Goal: Task Accomplishment & Management: Use online tool/utility

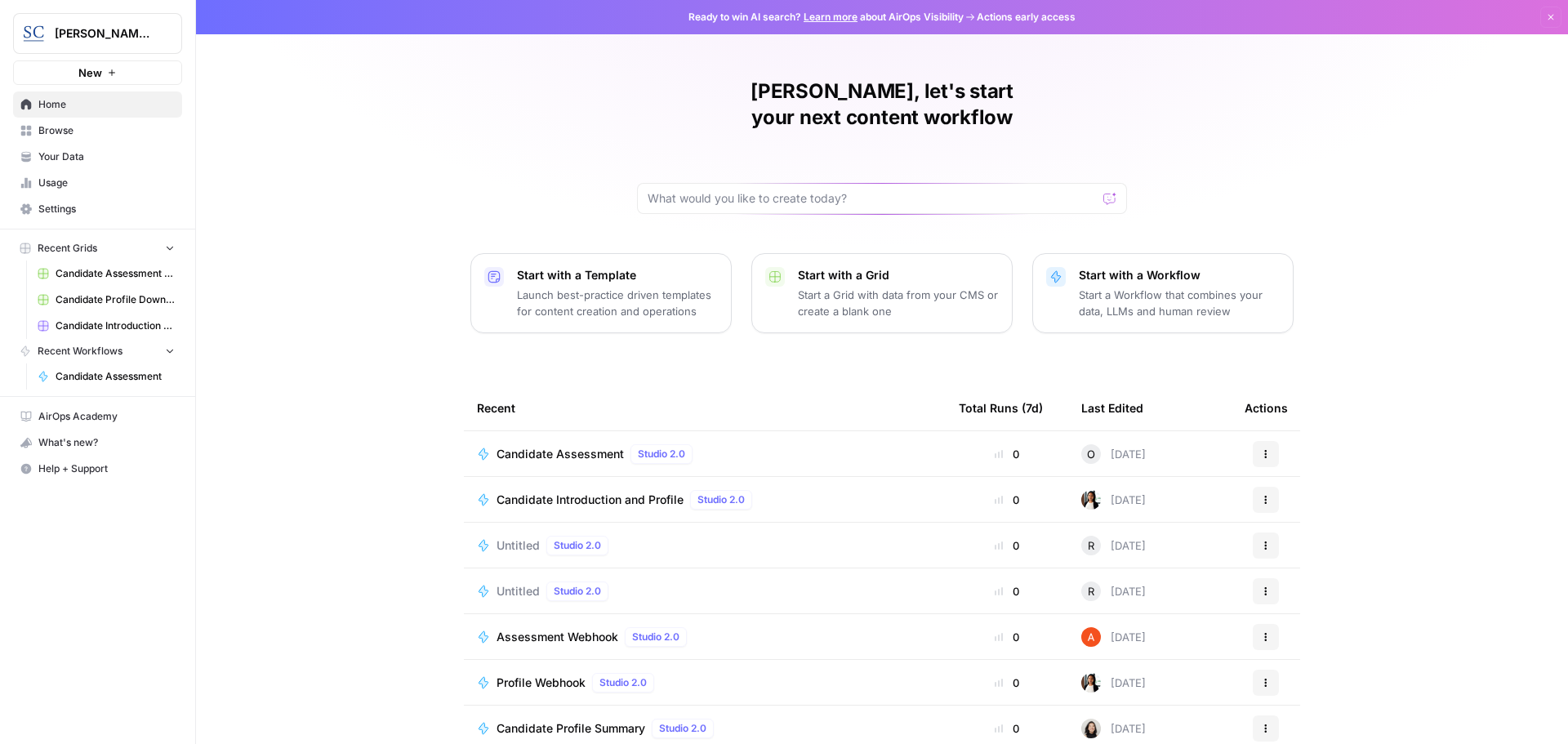
click at [522, 446] on span "Candidate Assessment" at bounding box center [561, 453] width 128 height 16
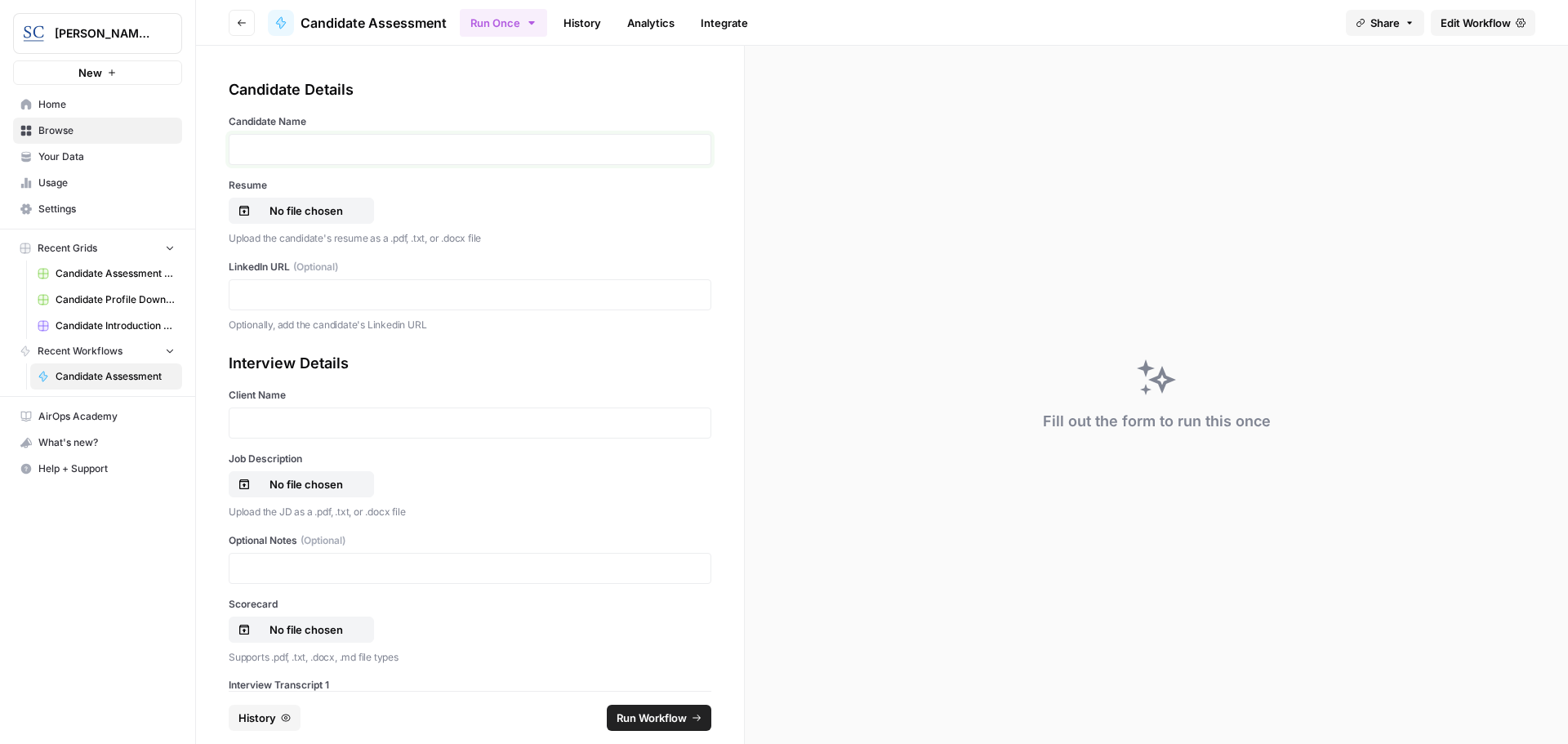
click at [295, 150] on p at bounding box center [470, 149] width 461 height 16
click at [307, 209] on p "No file chosen" at bounding box center [306, 210] width 105 height 16
click at [272, 292] on p at bounding box center [470, 294] width 461 height 16
click at [274, 420] on p at bounding box center [470, 423] width 461 height 16
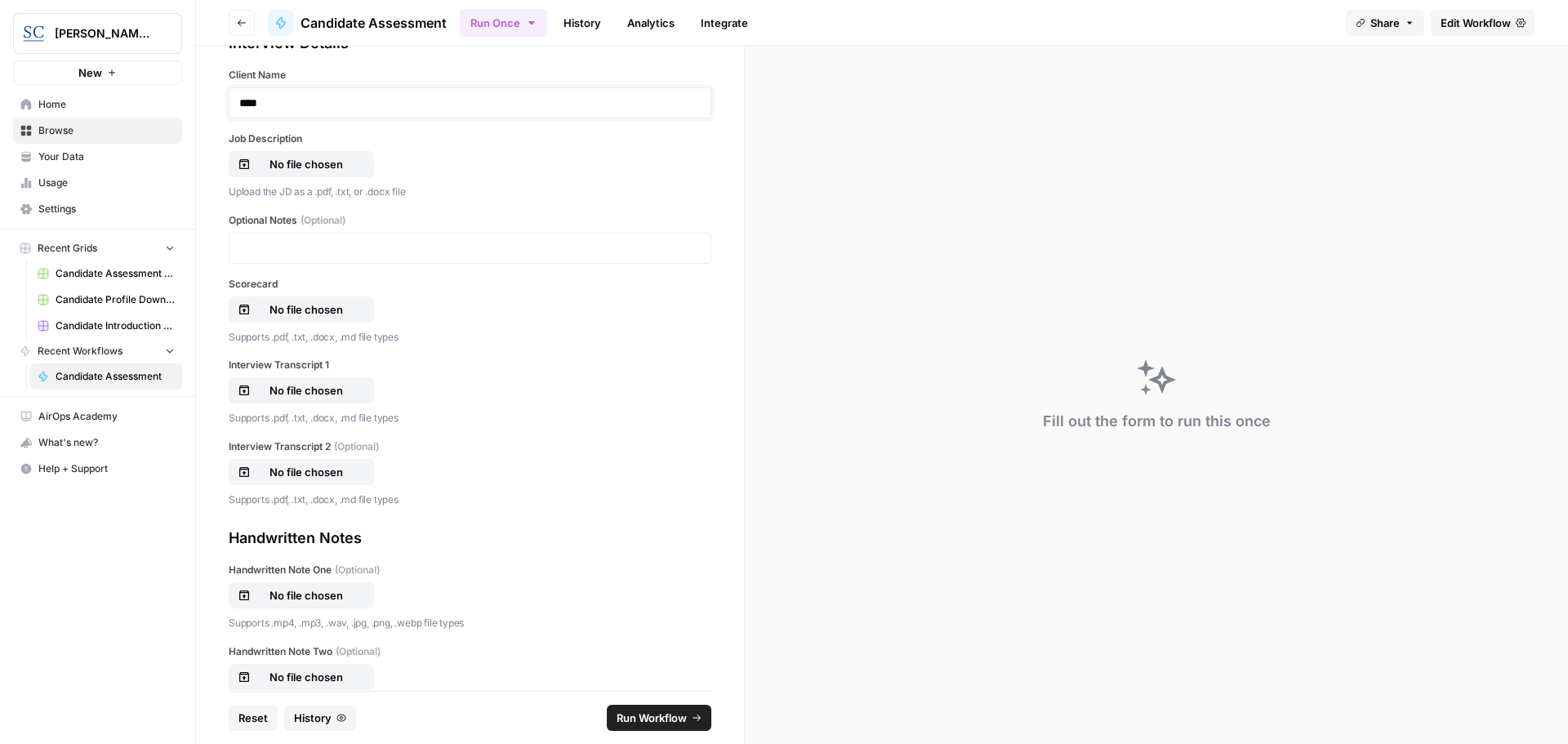
scroll to position [327, 0]
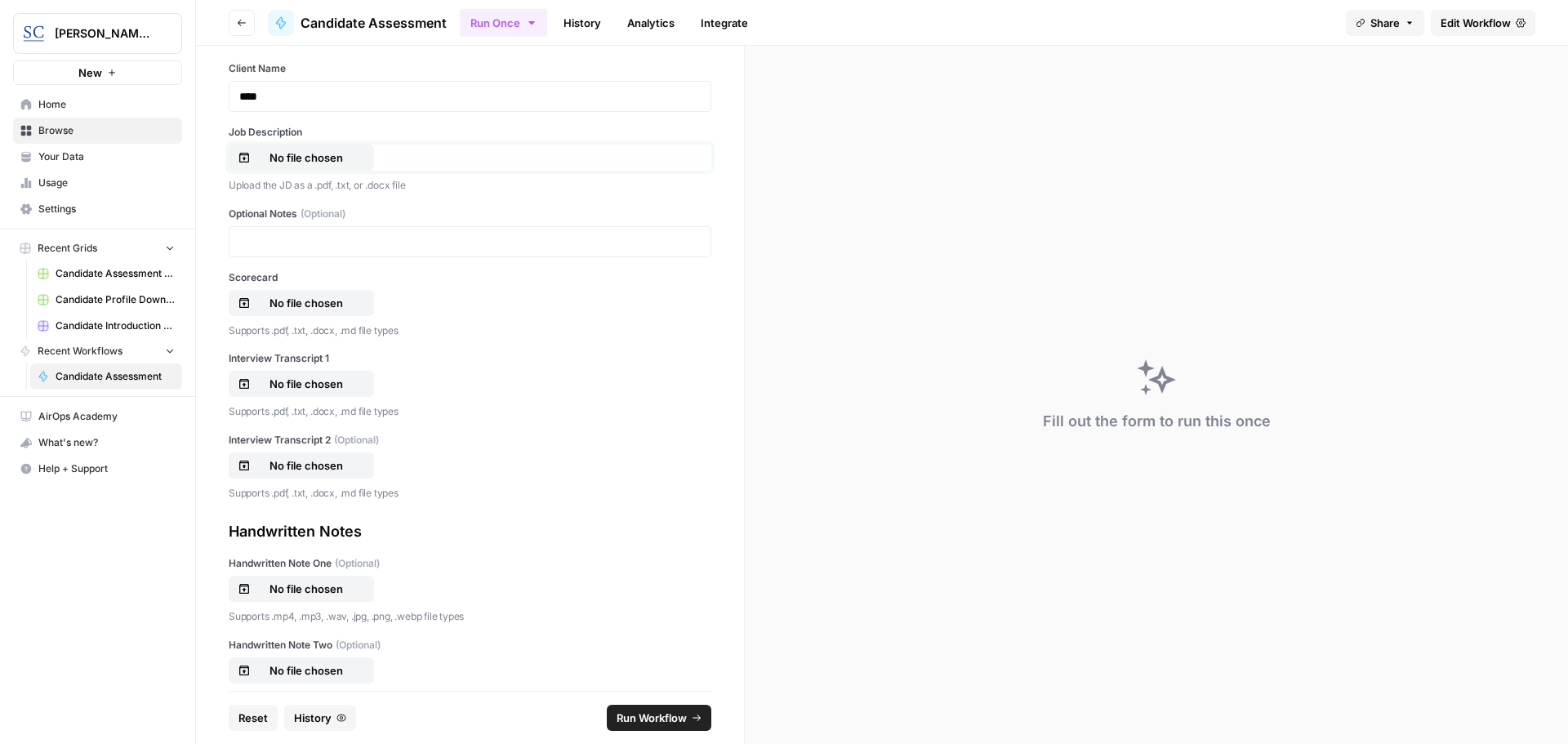
click at [269, 159] on p "No file chosen" at bounding box center [306, 157] width 105 height 16
click at [304, 302] on p "No file chosen" at bounding box center [306, 303] width 105 height 16
click at [315, 382] on p "No file chosen" at bounding box center [306, 383] width 105 height 16
click at [653, 719] on span "Run Workflow" at bounding box center [652, 717] width 71 height 16
click at [1540, 674] on icon "close" at bounding box center [1545, 673] width 11 height 13
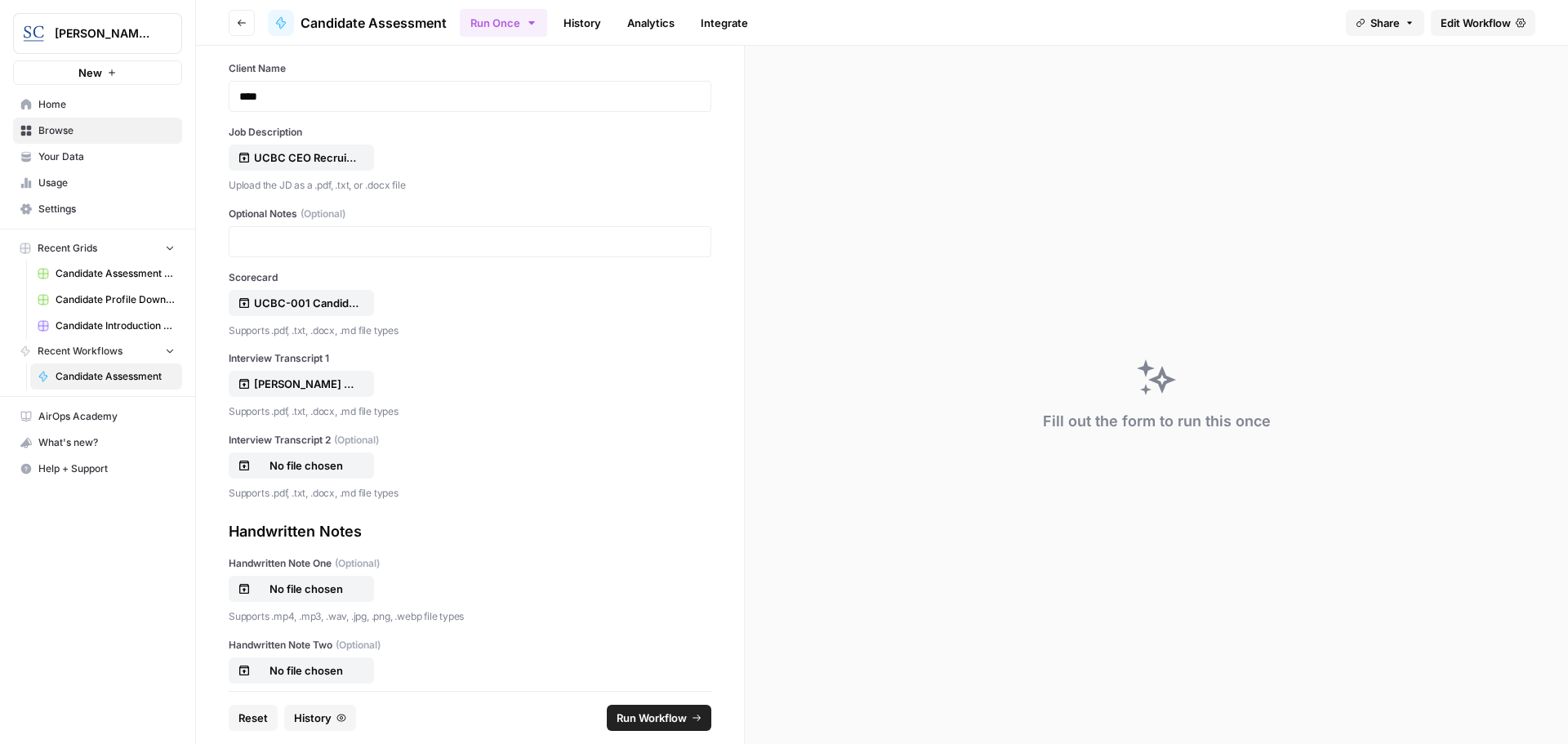
click at [652, 720] on span "Run Workflow" at bounding box center [652, 717] width 71 height 16
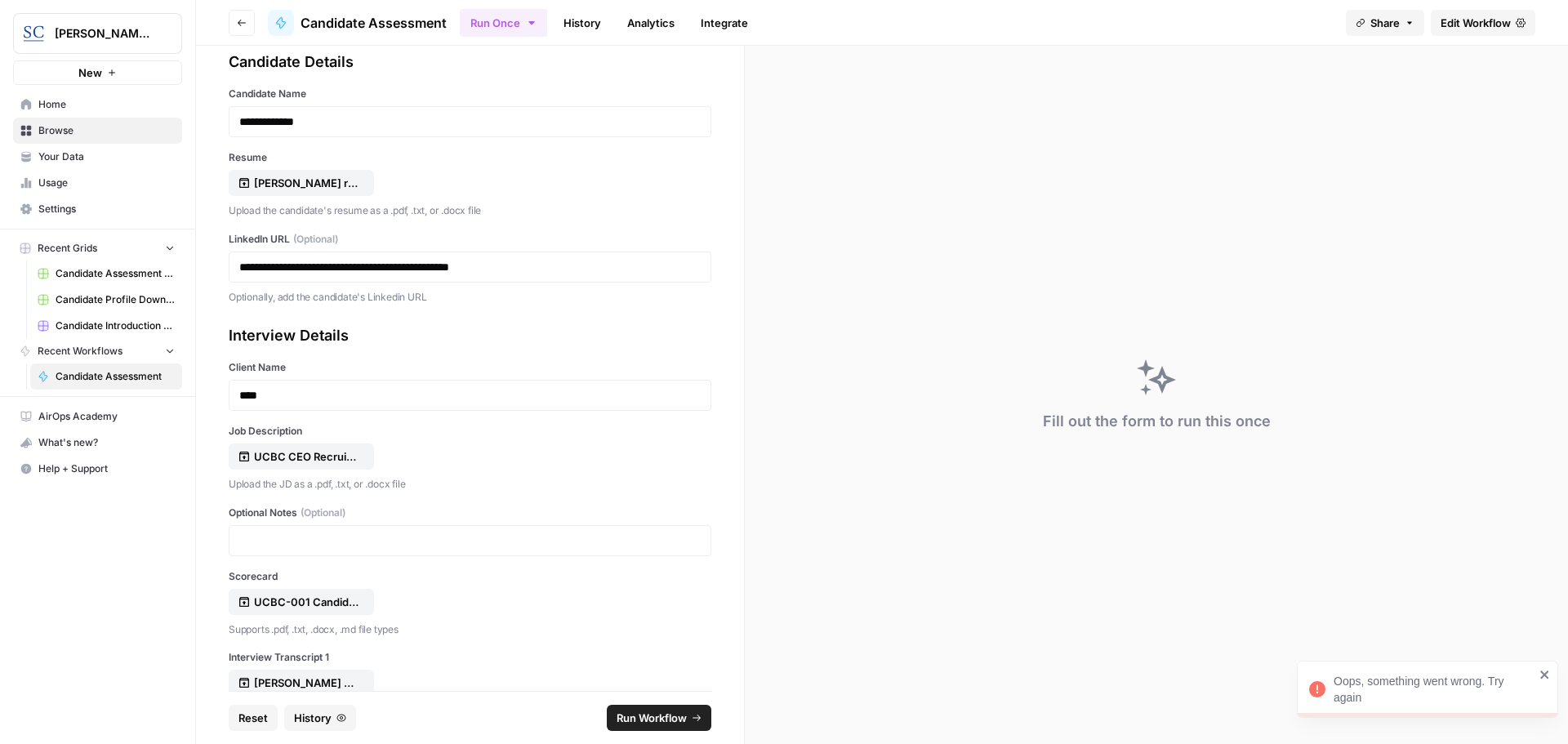
scroll to position [0, 0]
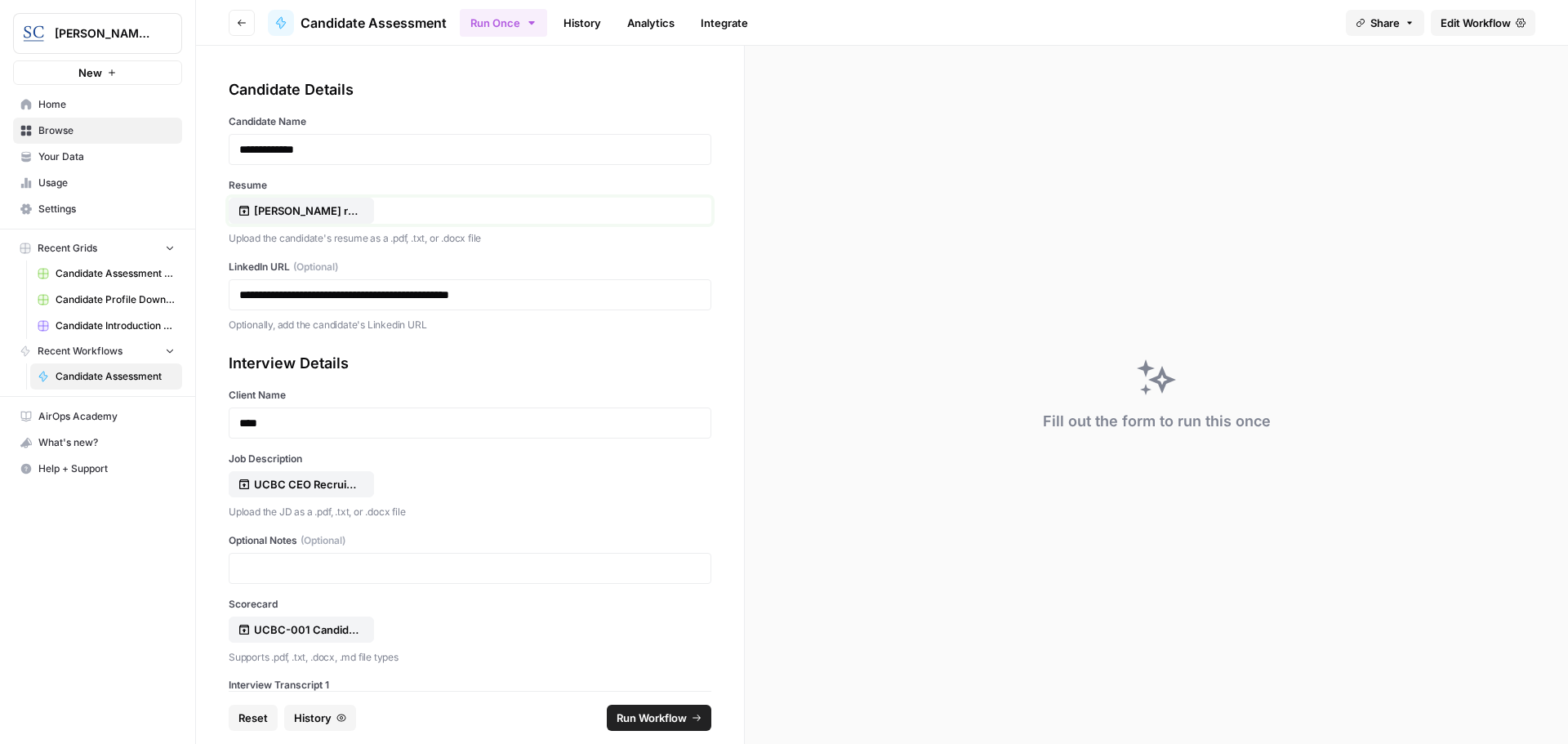
click at [269, 215] on p "Jamie M. Hodgson resume 2025.pdf" at bounding box center [306, 210] width 105 height 16
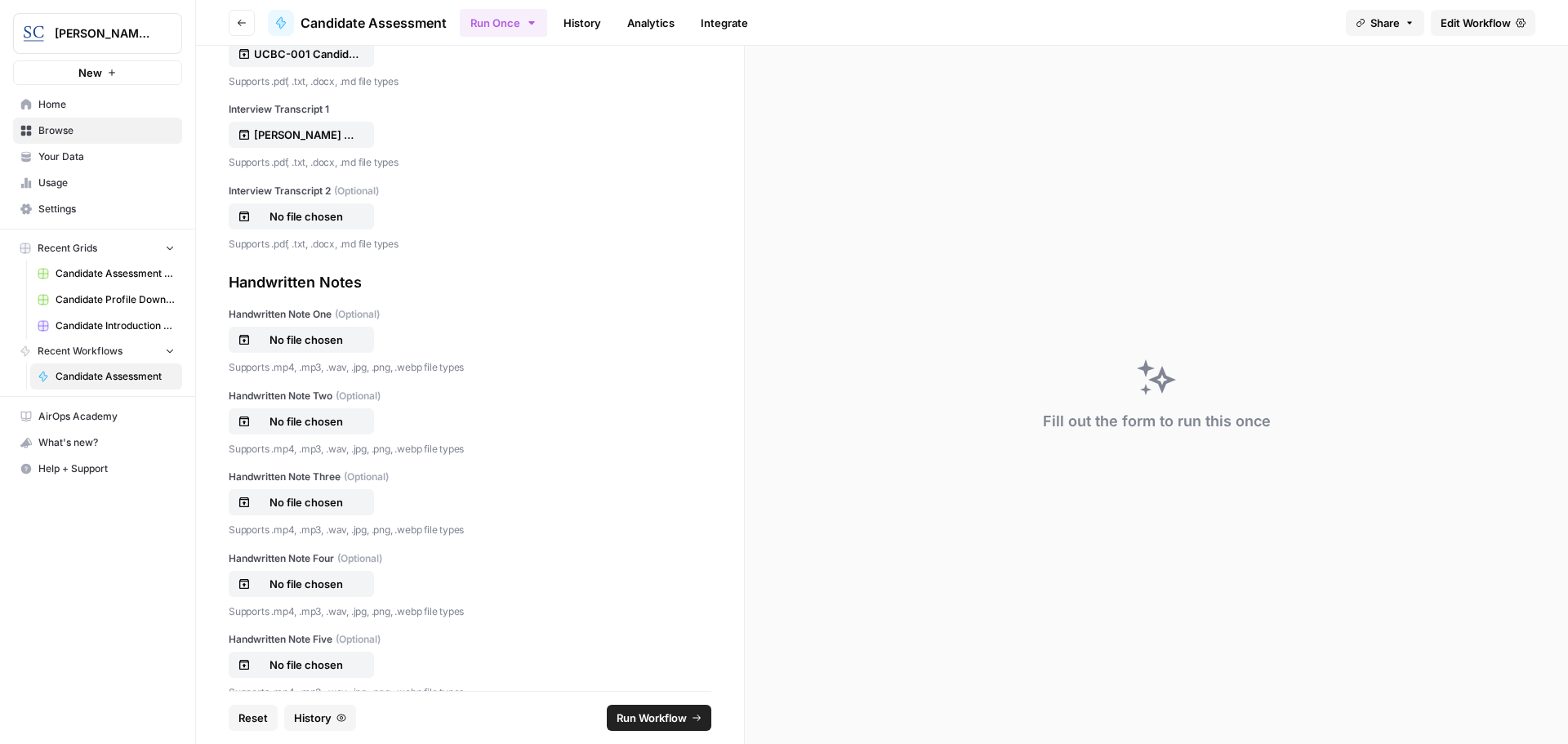
scroll to position [605, 0]
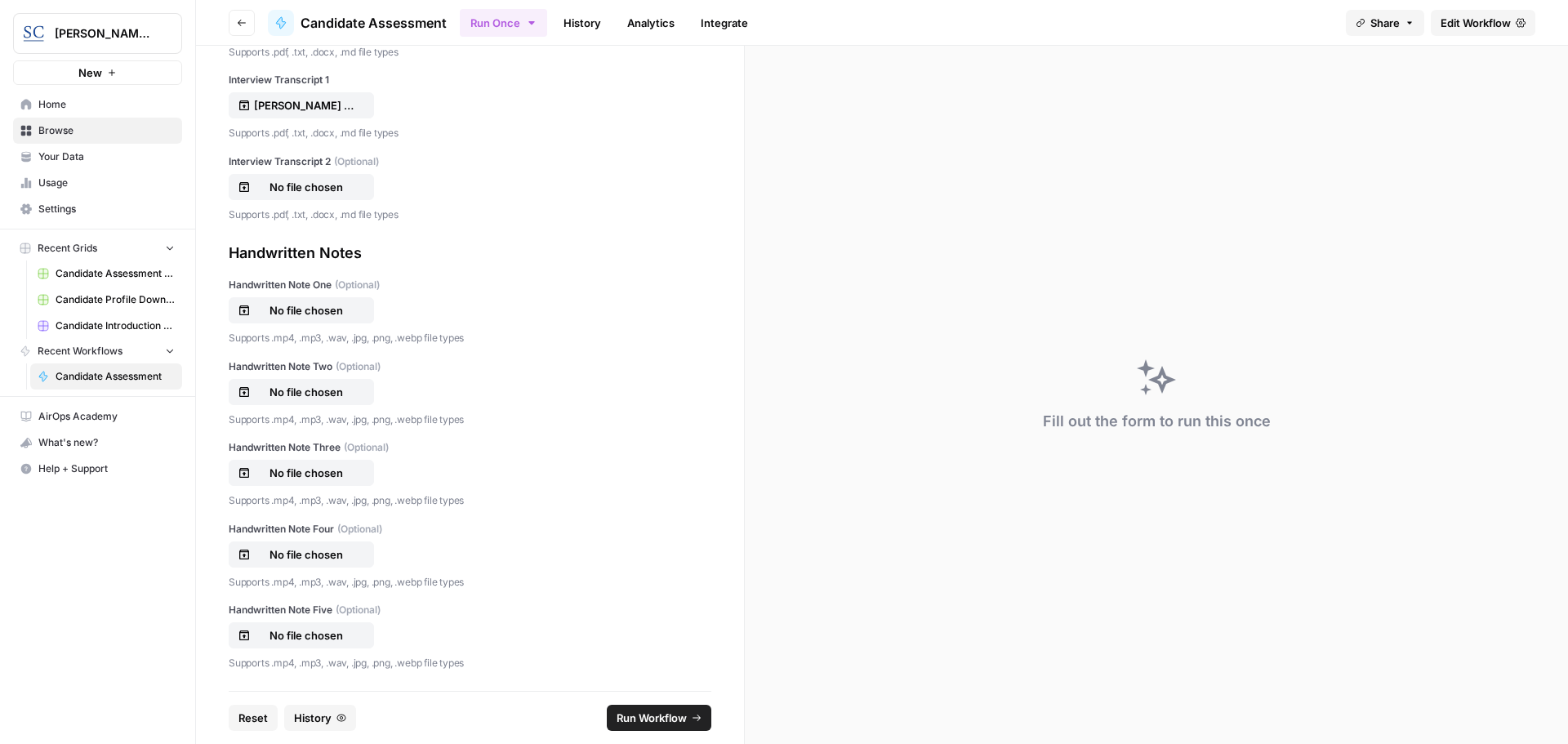
click at [647, 714] on span "Run Workflow" at bounding box center [652, 717] width 71 height 16
click at [1547, 681] on div "Oops, something went wrong. Try again" at bounding box center [1428, 689] width 261 height 57
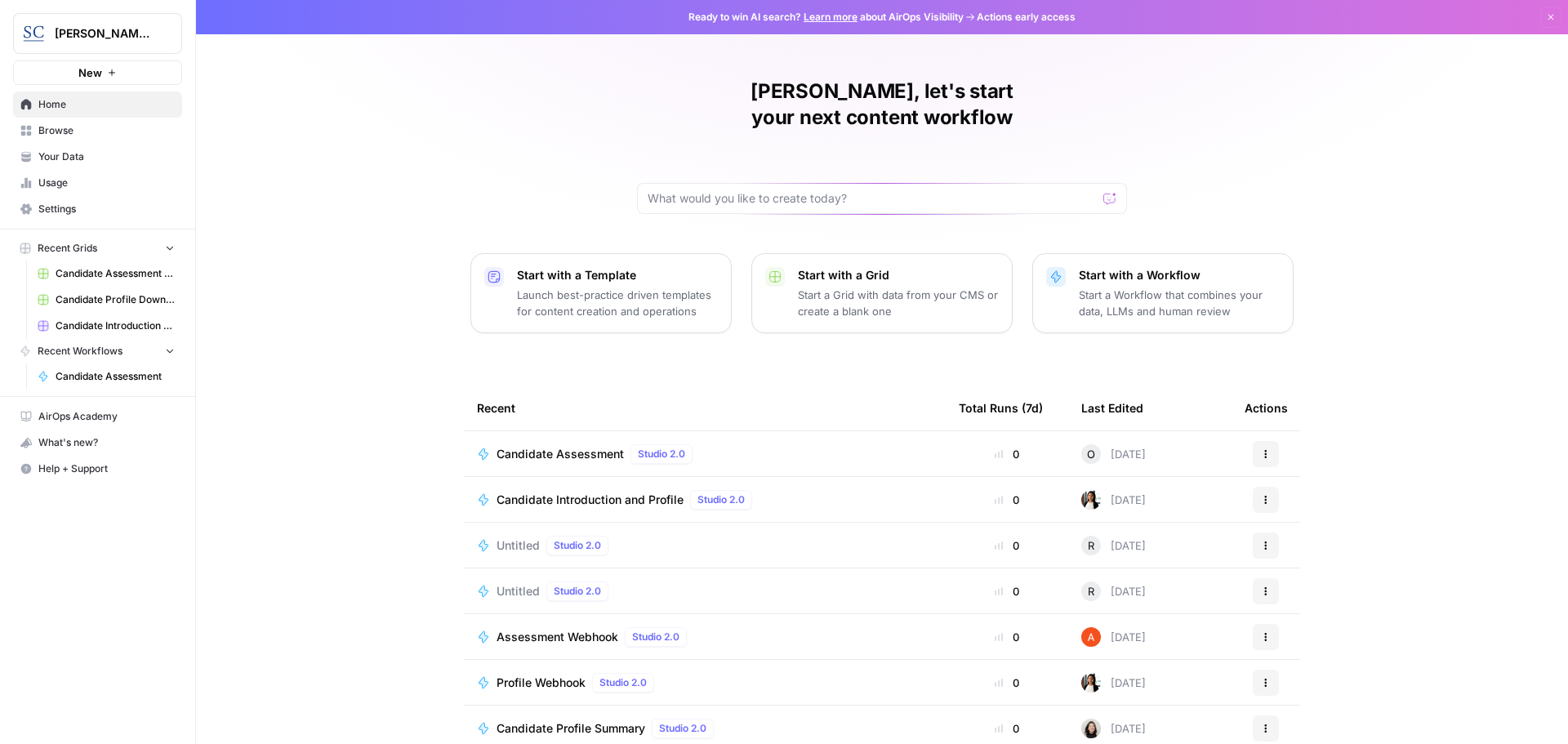
click at [533, 446] on span "Candidate Assessment" at bounding box center [561, 453] width 128 height 16
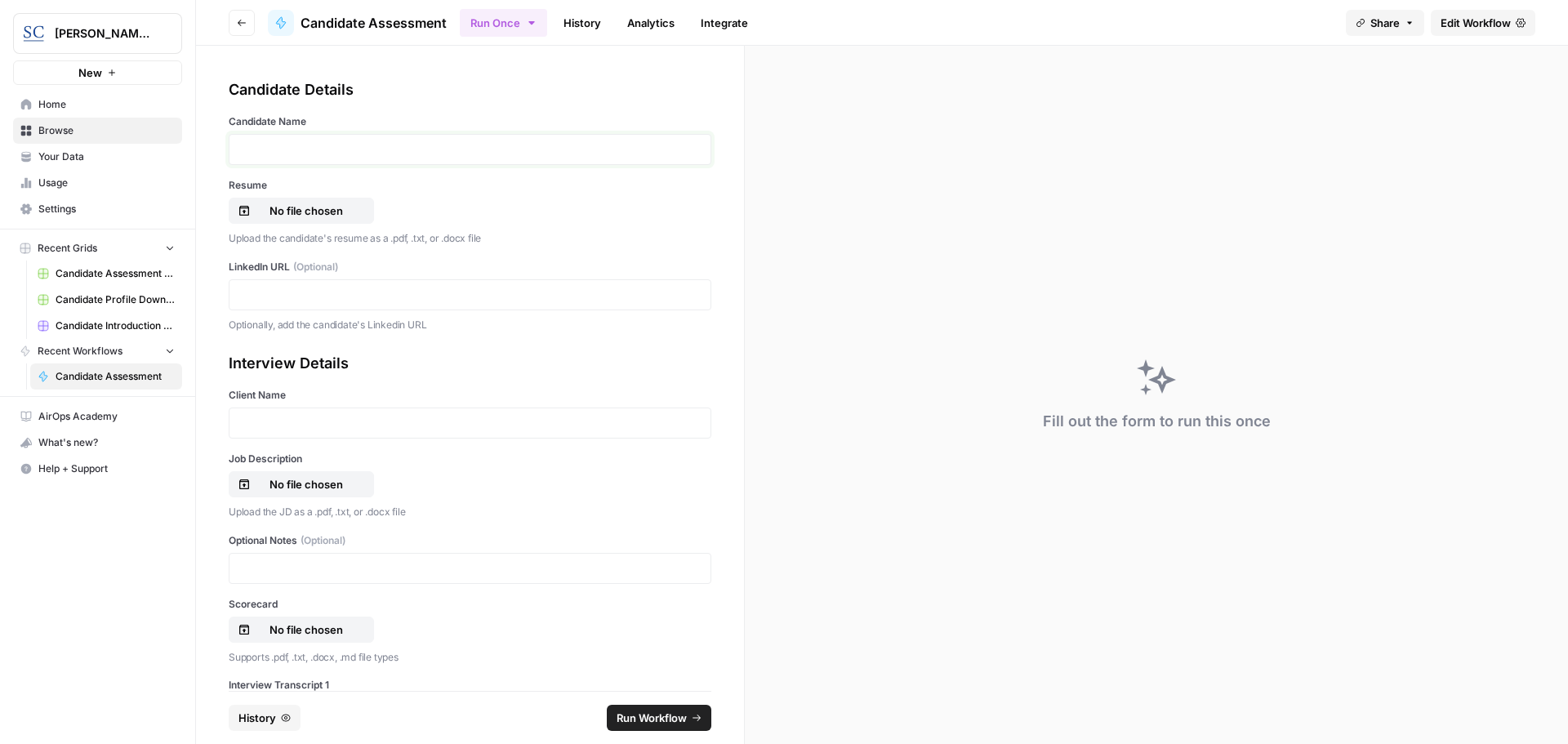
click at [271, 153] on p at bounding box center [470, 149] width 461 height 16
click at [278, 213] on p "No file chosen" at bounding box center [306, 210] width 105 height 16
click at [266, 289] on p at bounding box center [470, 294] width 461 height 16
click at [279, 427] on p at bounding box center [470, 423] width 461 height 16
click at [292, 481] on p "No file chosen" at bounding box center [306, 484] width 105 height 16
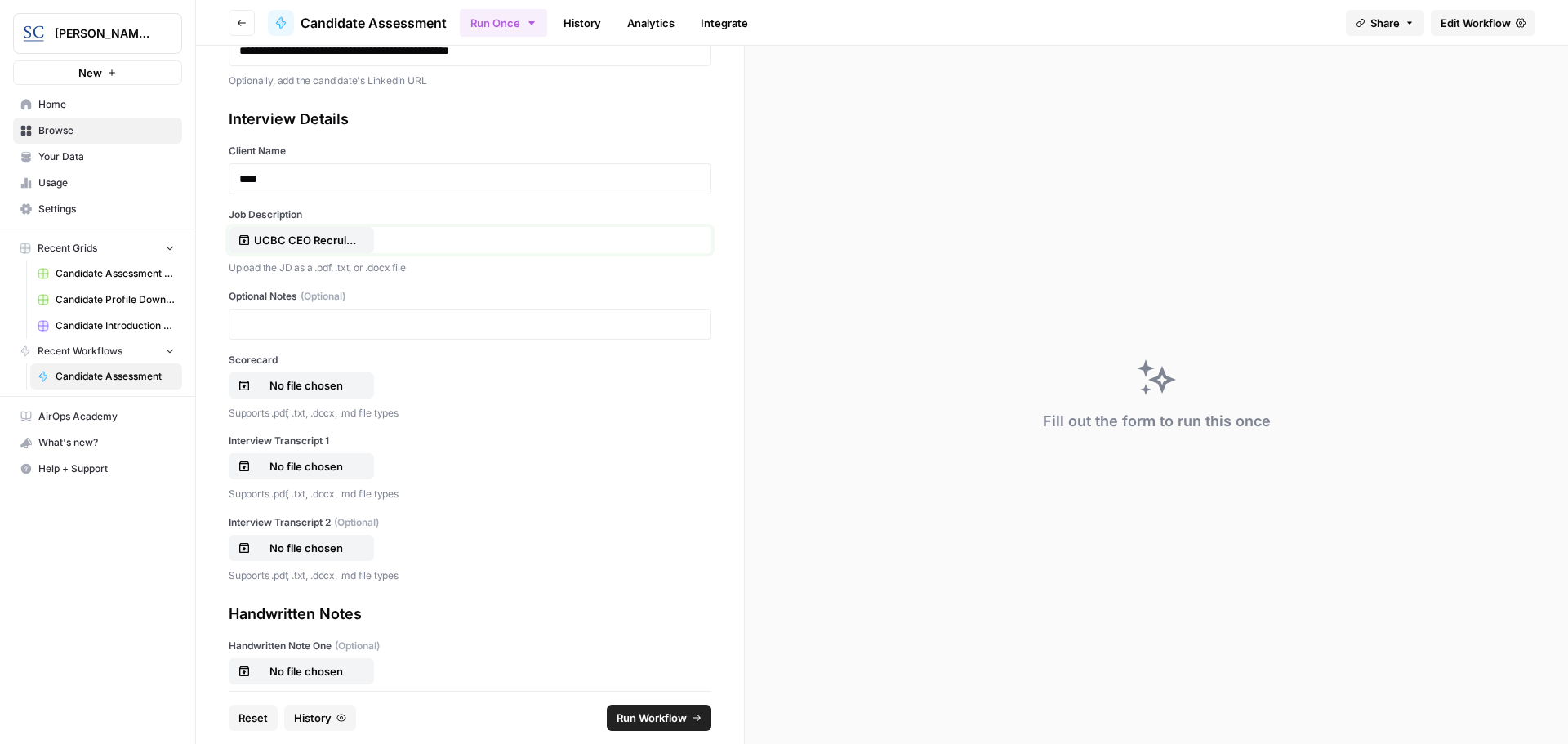
scroll to position [245, 0]
click at [302, 382] on p "No file chosen" at bounding box center [306, 384] width 105 height 16
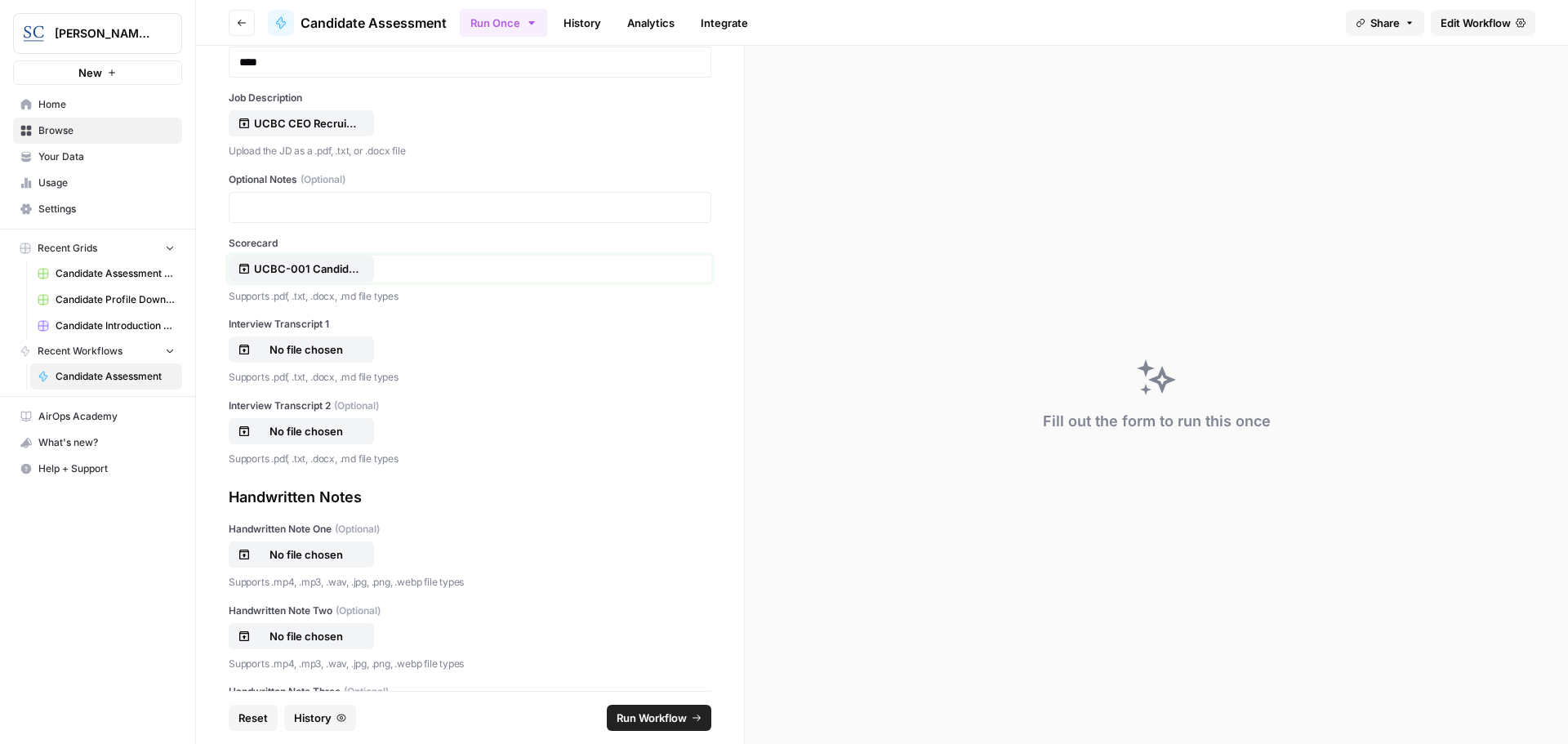
scroll to position [408, 0]
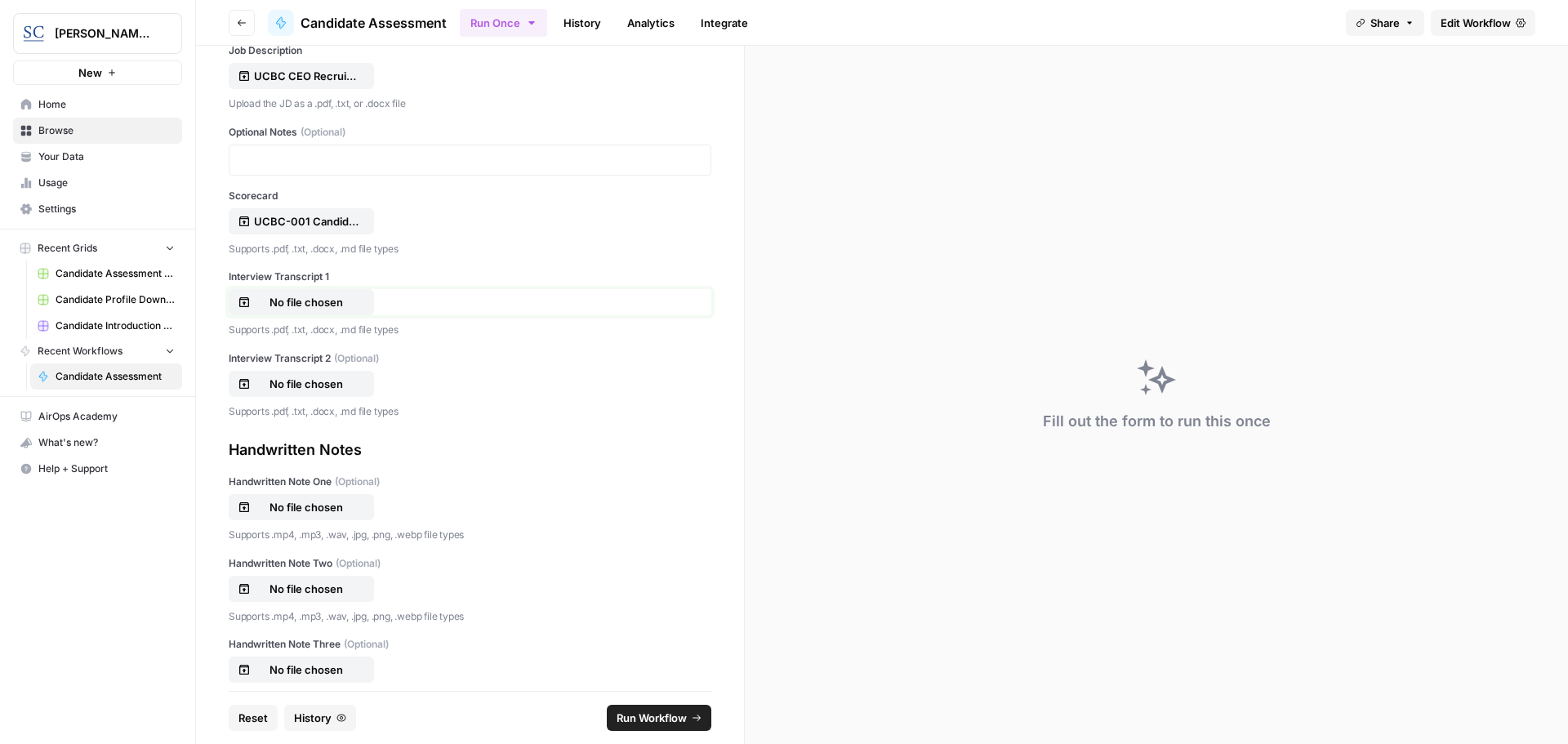
click at [299, 304] on p "No file chosen" at bounding box center [306, 302] width 105 height 16
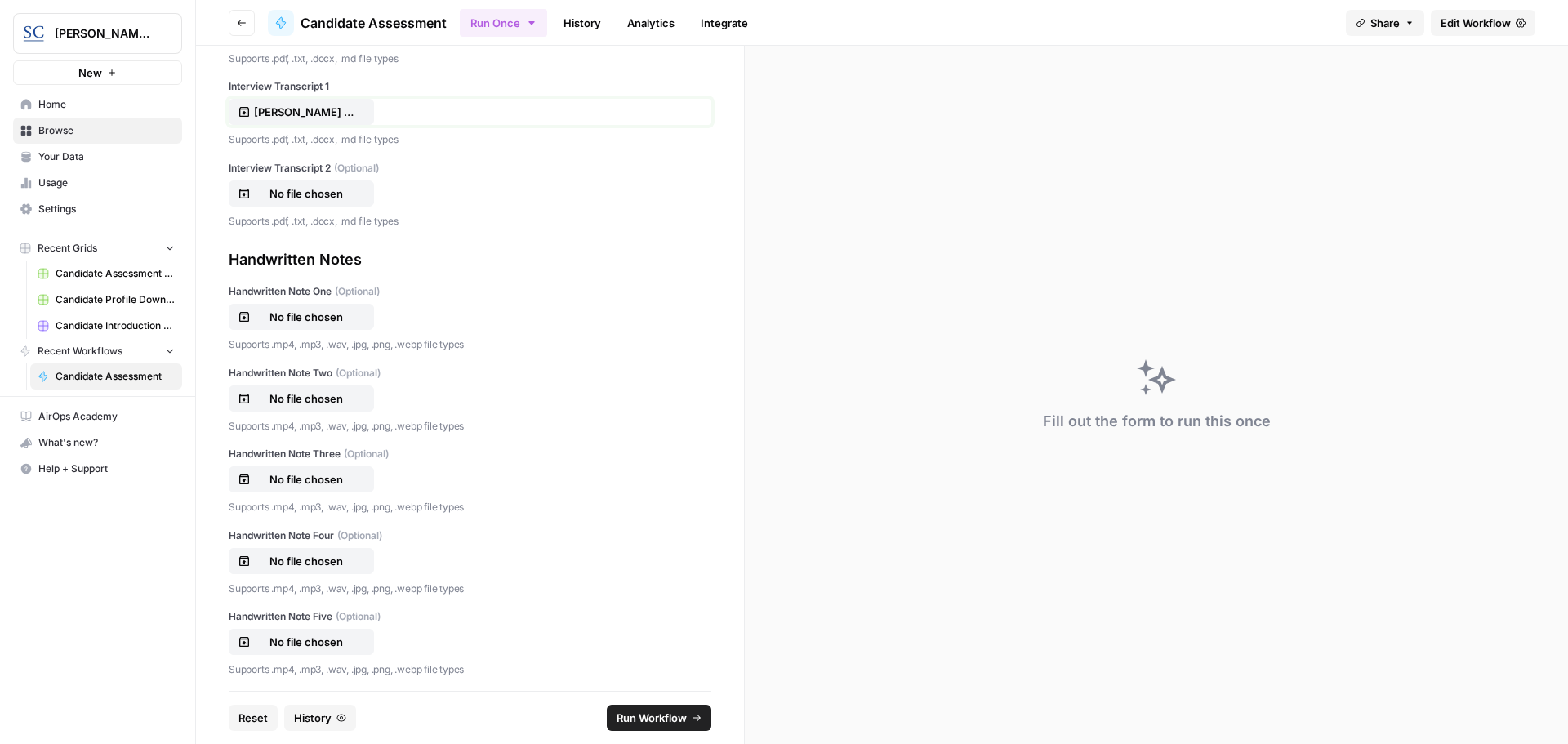
scroll to position [605, 0]
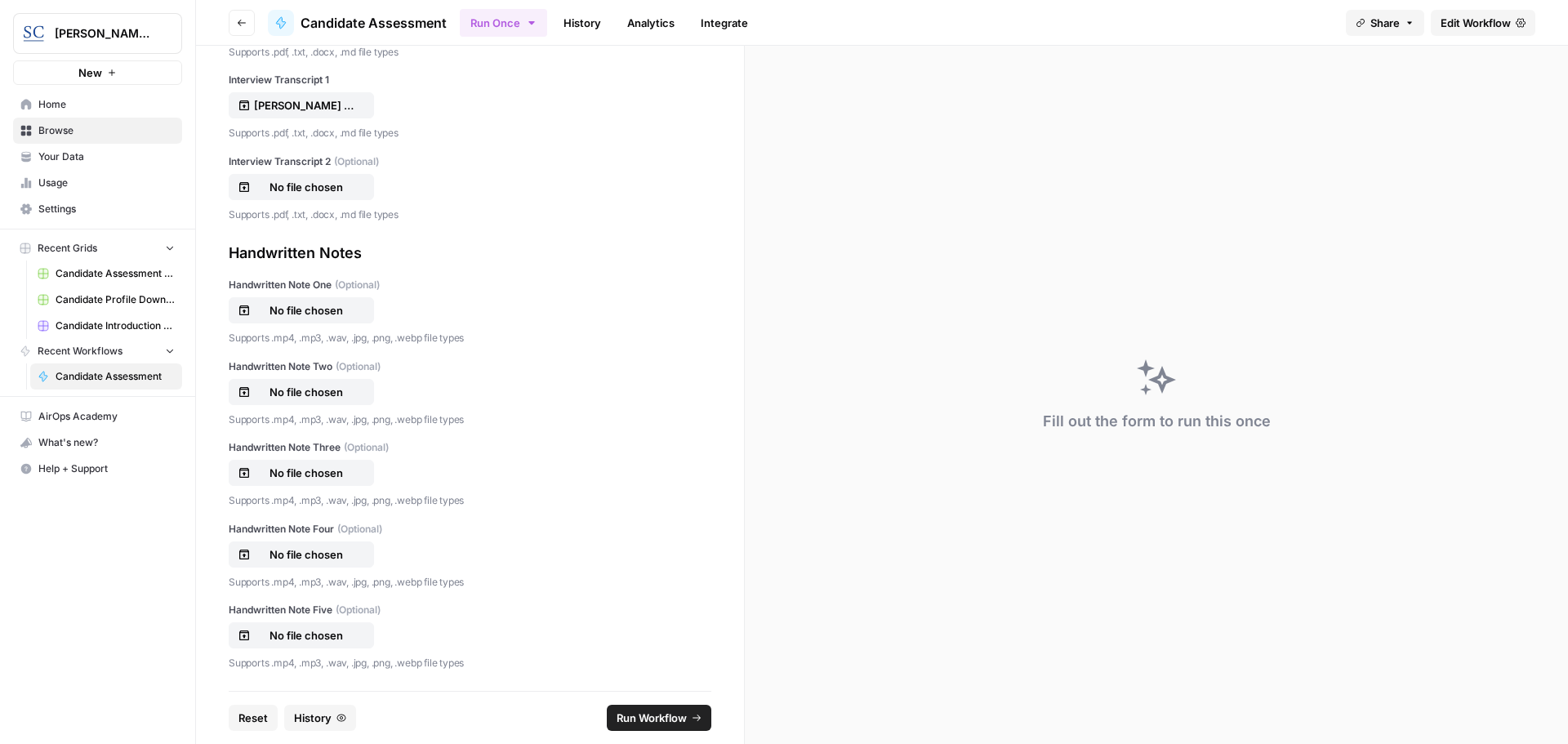
click at [651, 720] on span "Run Workflow" at bounding box center [652, 717] width 71 height 16
click at [319, 107] on p "Olivier and Jamie UCBC deeper dive transcript 8 20 2025.doc" at bounding box center [306, 105] width 105 height 16
click at [666, 717] on span "Run Workflow" at bounding box center [652, 717] width 71 height 16
click at [1543, 672] on icon "close" at bounding box center [1545, 674] width 9 height 9
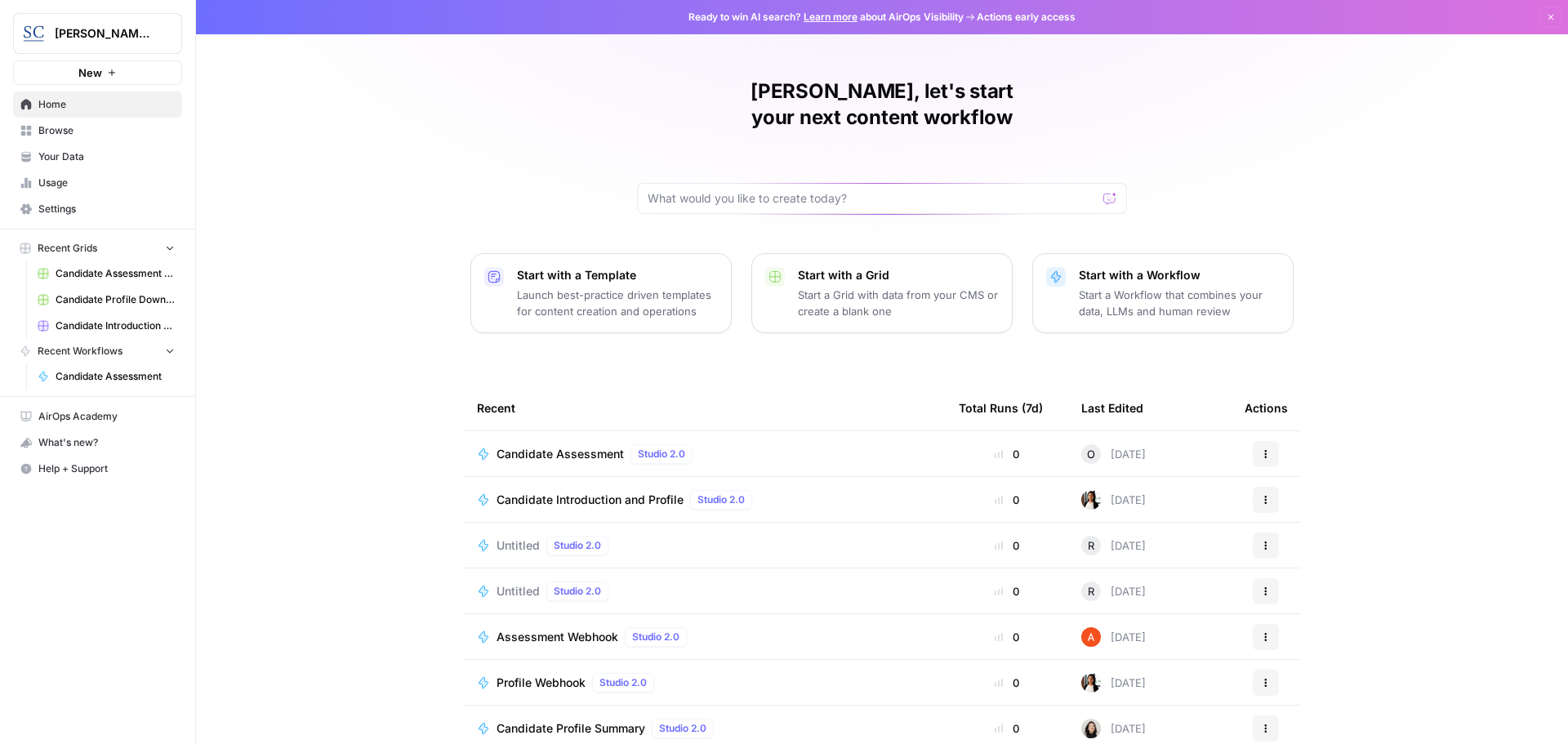
click at [542, 446] on span "Candidate Assessment" at bounding box center [561, 453] width 128 height 16
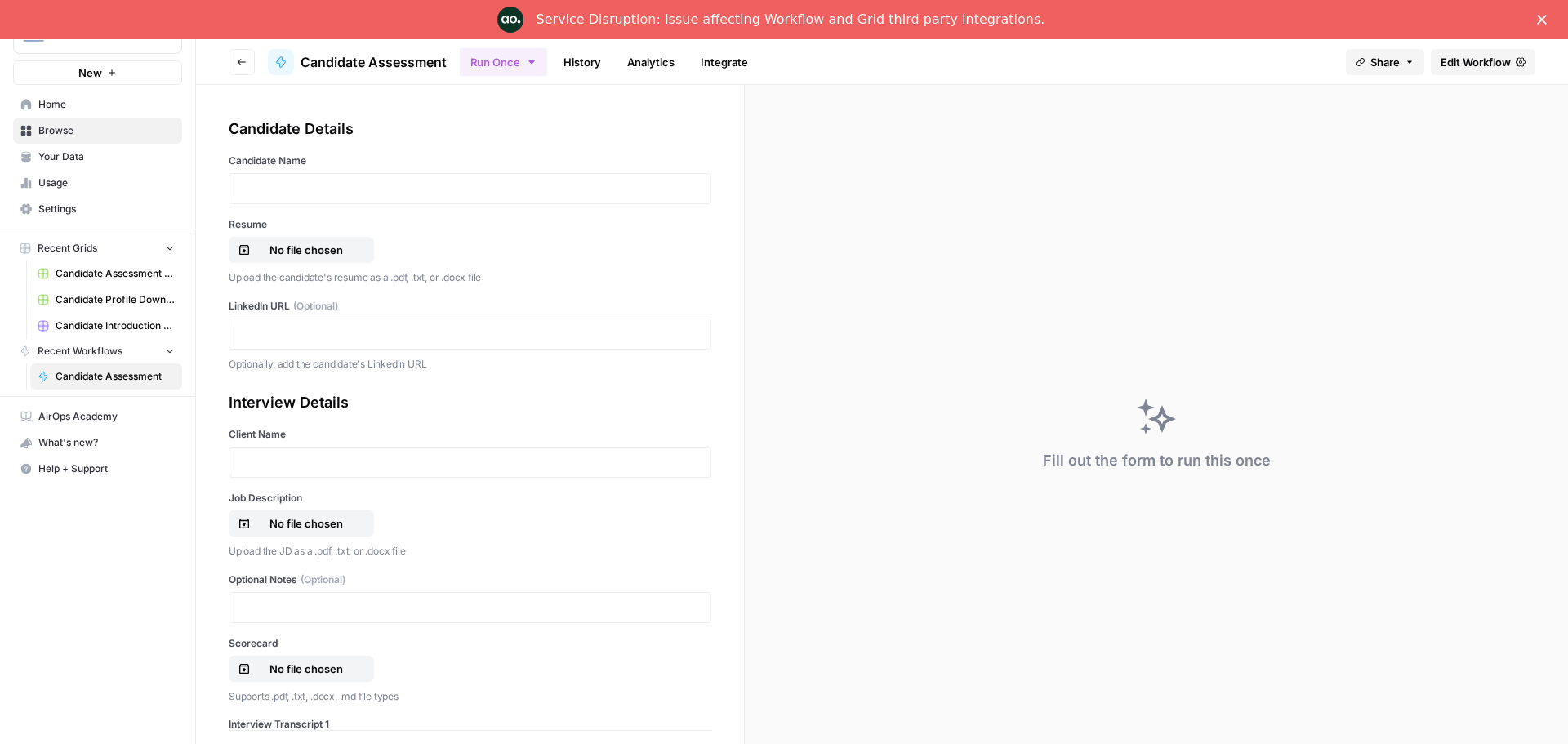
click at [249, 151] on div "Candidate Details Candidate Name Resume No file chosen Upload the candidate's r…" at bounding box center [470, 244] width 482 height 254
click at [74, 99] on span "Home" at bounding box center [106, 104] width 136 height 14
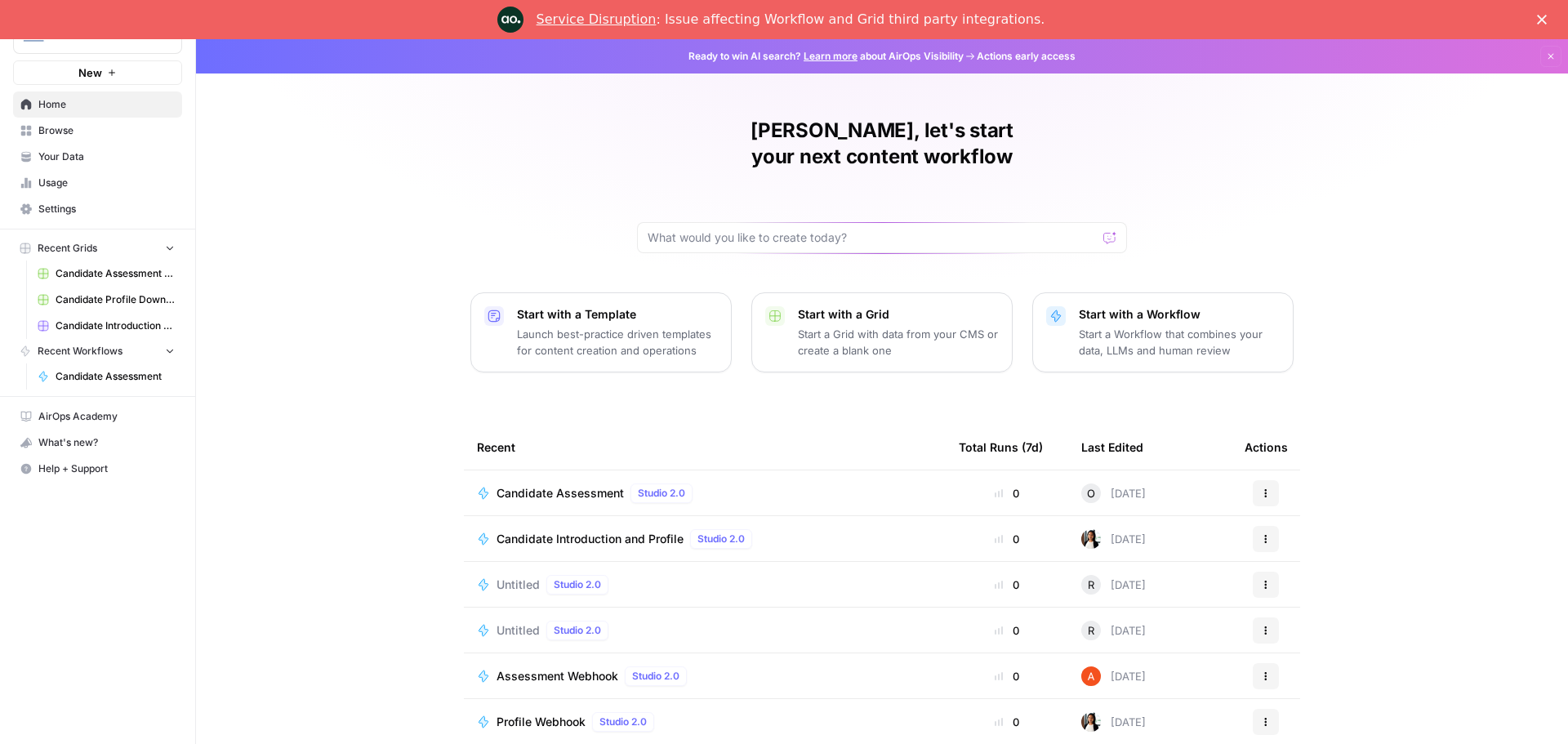
click at [628, 18] on link "Service Disruption" at bounding box center [596, 19] width 120 height 15
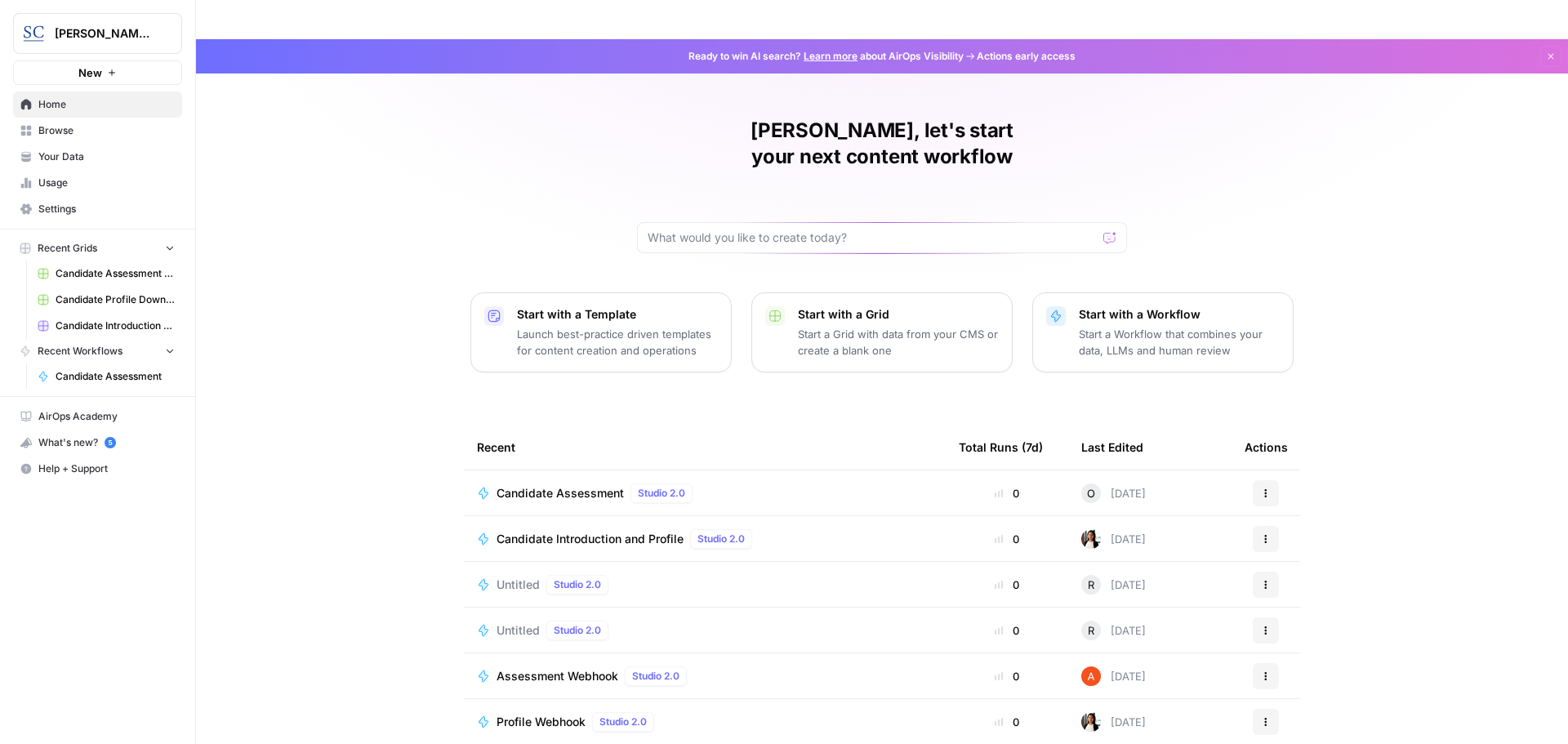
click at [542, 426] on table "Recent Total Runs (7d) Last Edited Actions Candidate Assessment Studio 2.0 0 O …" at bounding box center [881, 607] width 836 height 366
